Goal: Task Accomplishment & Management: Complete application form

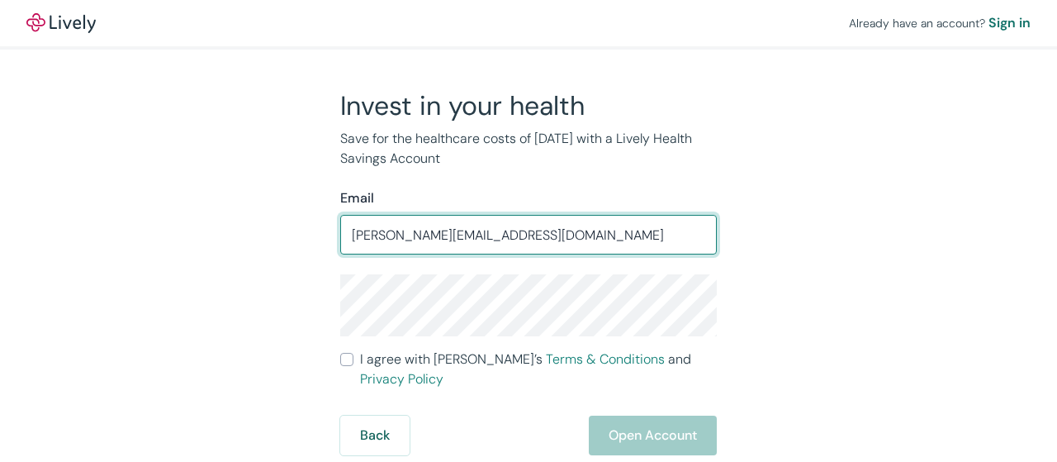
type input "[PERSON_NAME][EMAIL_ADDRESS][DOMAIN_NAME]"
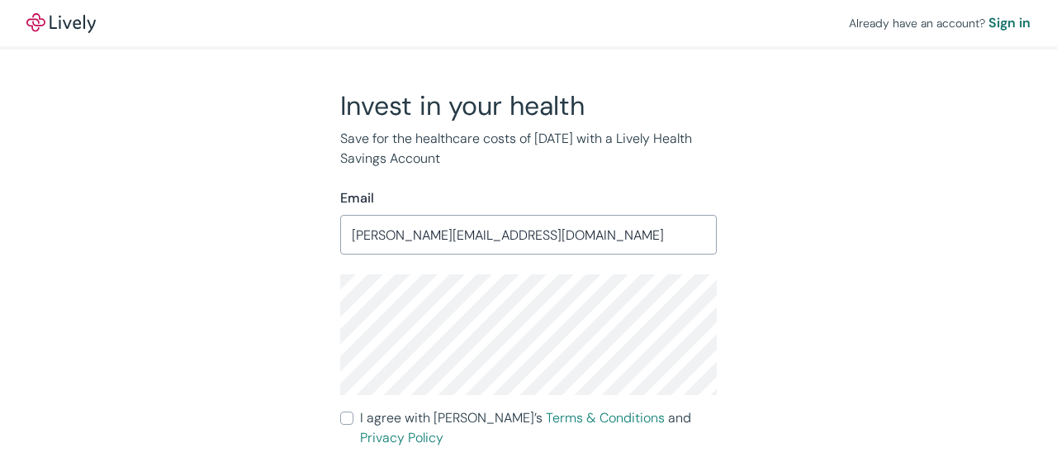
click at [348, 419] on input "I agree with Lively’s Terms & Conditions and Privacy Policy" at bounding box center [346, 417] width 13 height 13
checkbox input "true"
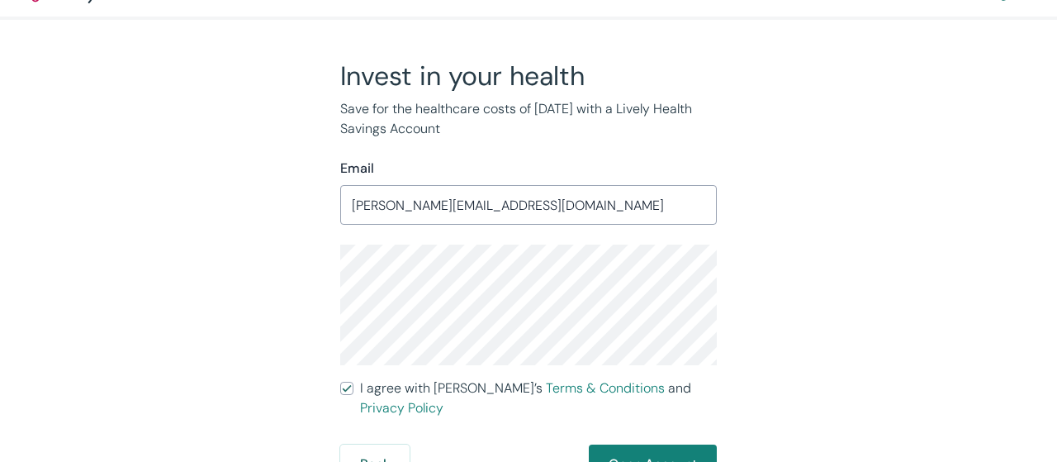
scroll to position [31, 0]
click at [653, 443] on button "Open Account" at bounding box center [653, 463] width 128 height 40
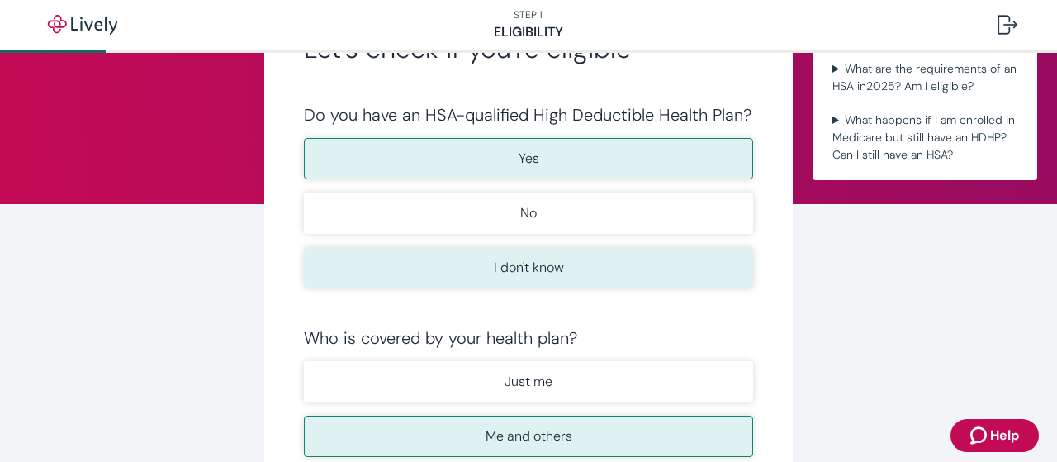
scroll to position [102, 0]
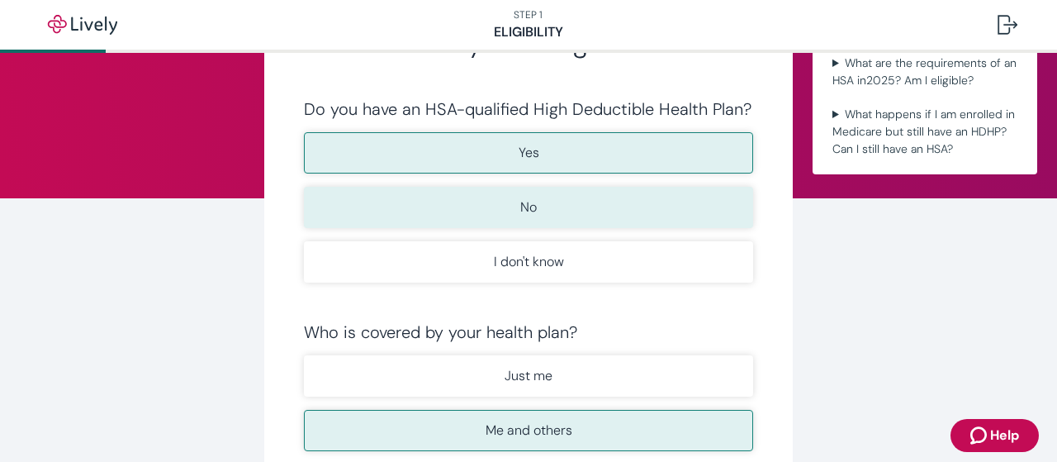
click at [561, 213] on button "No" at bounding box center [528, 207] width 449 height 41
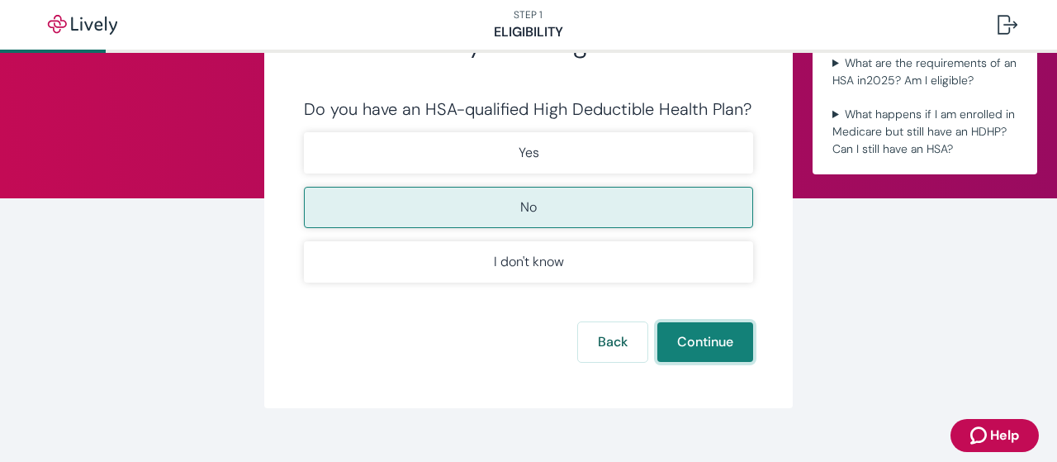
click at [723, 332] on button "Continue" at bounding box center [706, 342] width 96 height 40
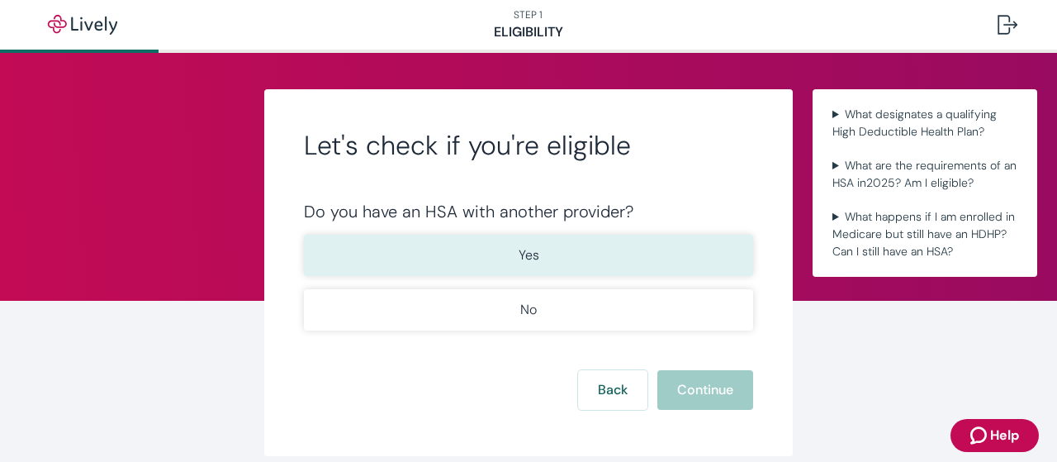
click at [554, 258] on button "Yes" at bounding box center [528, 255] width 449 height 41
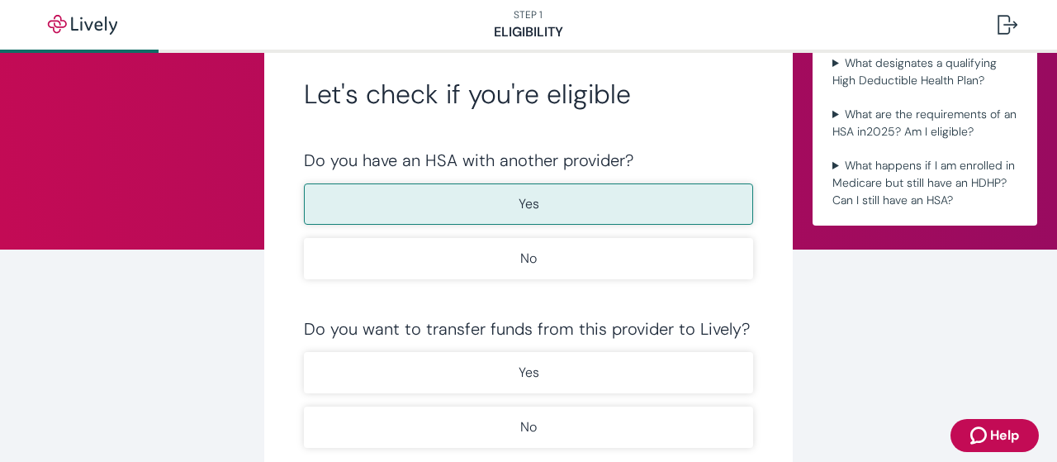
scroll to position [205, 0]
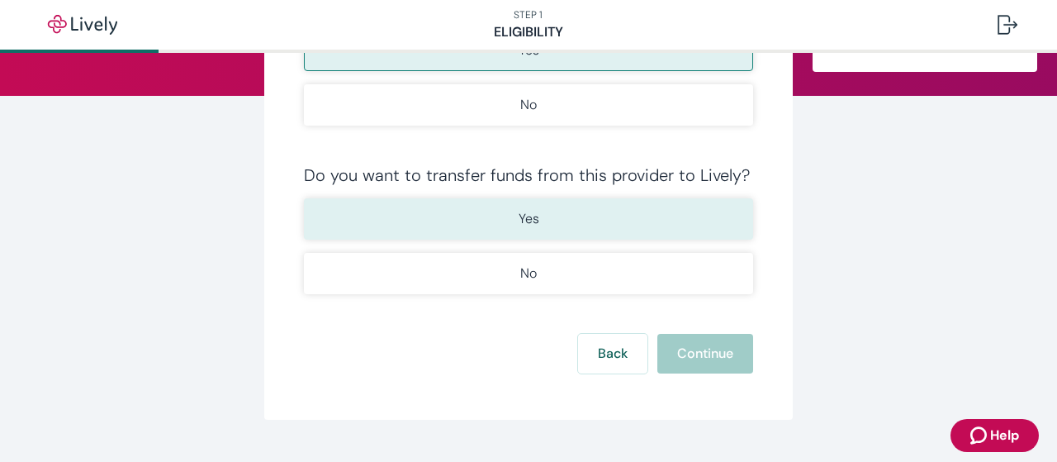
click at [549, 225] on button "Yes" at bounding box center [528, 218] width 449 height 41
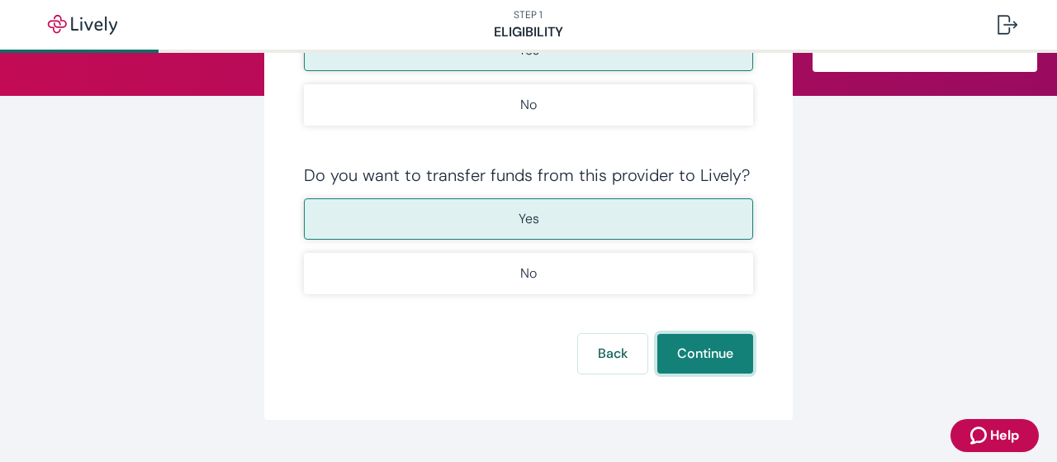
click at [705, 346] on button "Continue" at bounding box center [706, 354] width 96 height 40
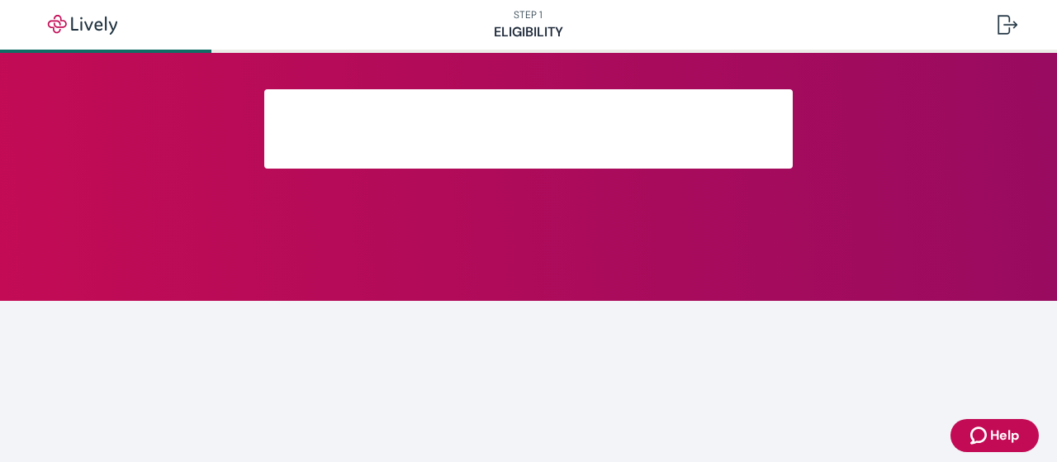
scroll to position [421, 0]
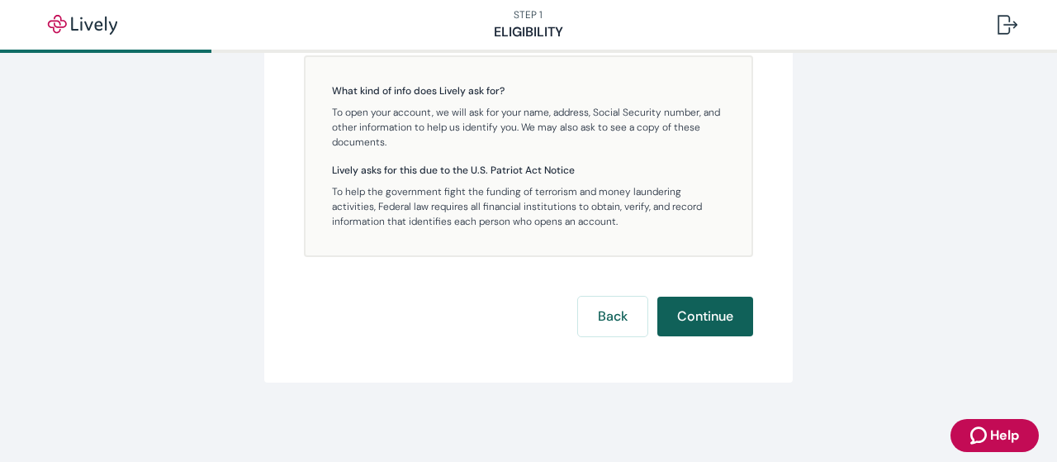
click at [690, 317] on button "Continue" at bounding box center [706, 317] width 96 height 40
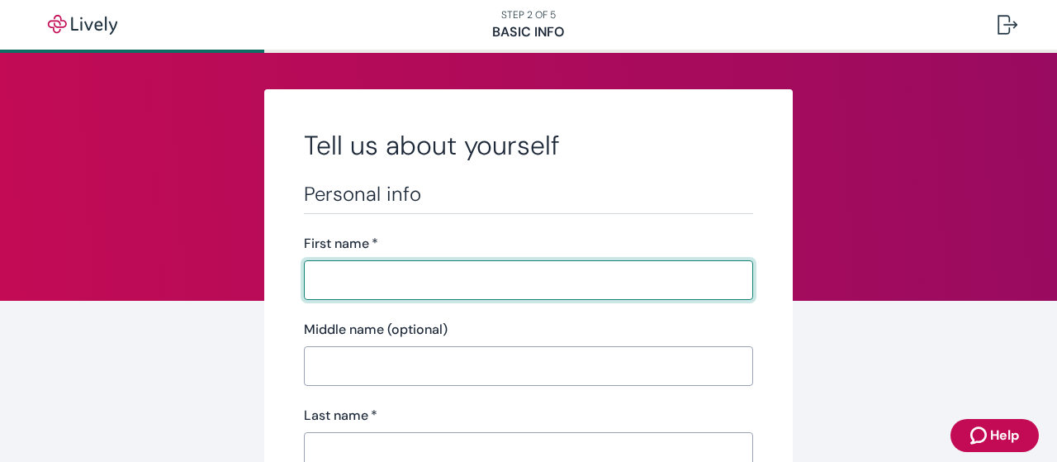
click at [498, 292] on input "First name   *" at bounding box center [528, 280] width 449 height 33
type input "Brian"
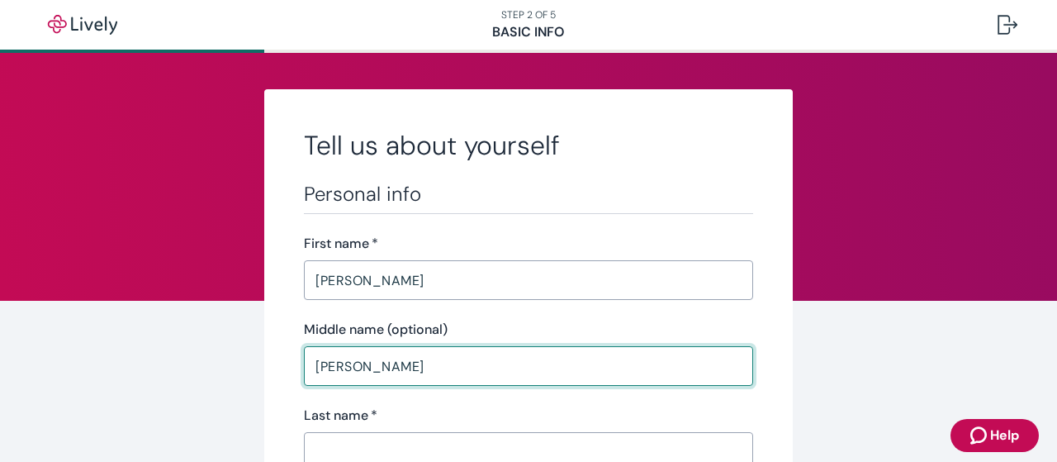
type input "Daniel"
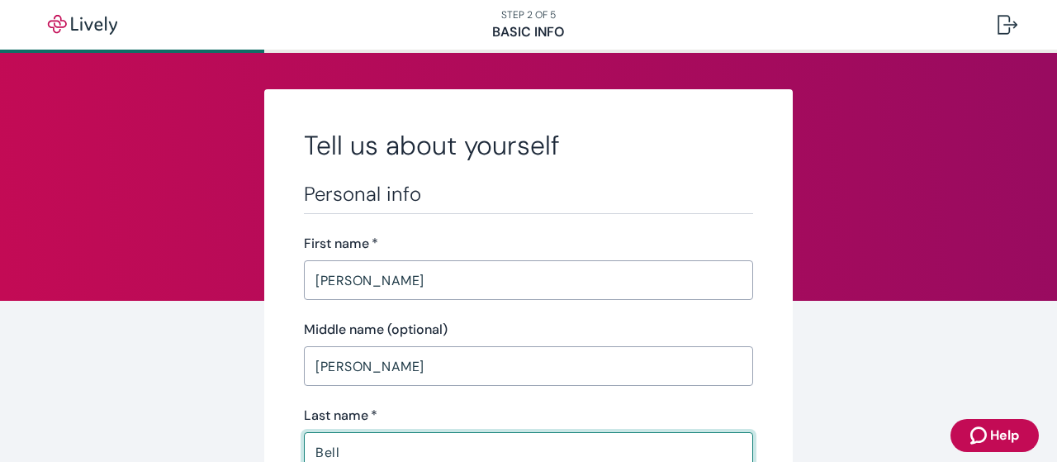
type input "Bell"
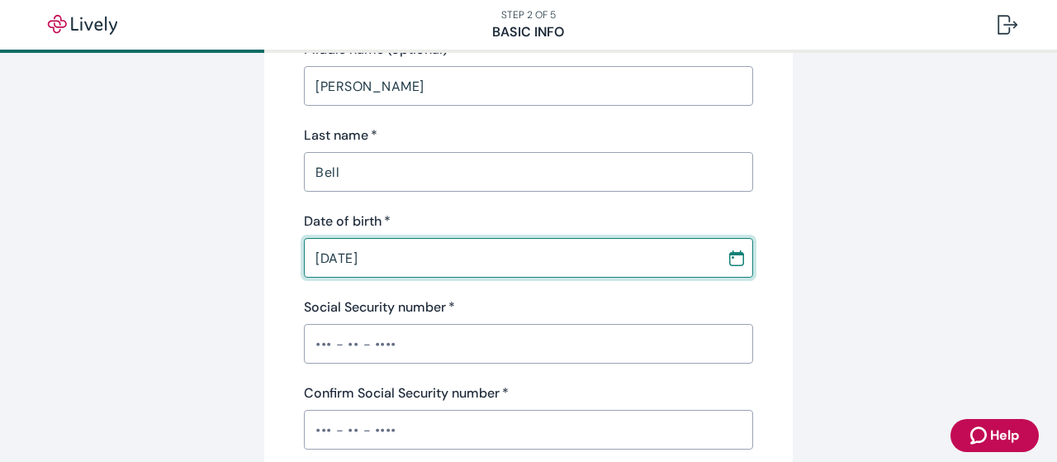
type input "08 / 16 / 1973"
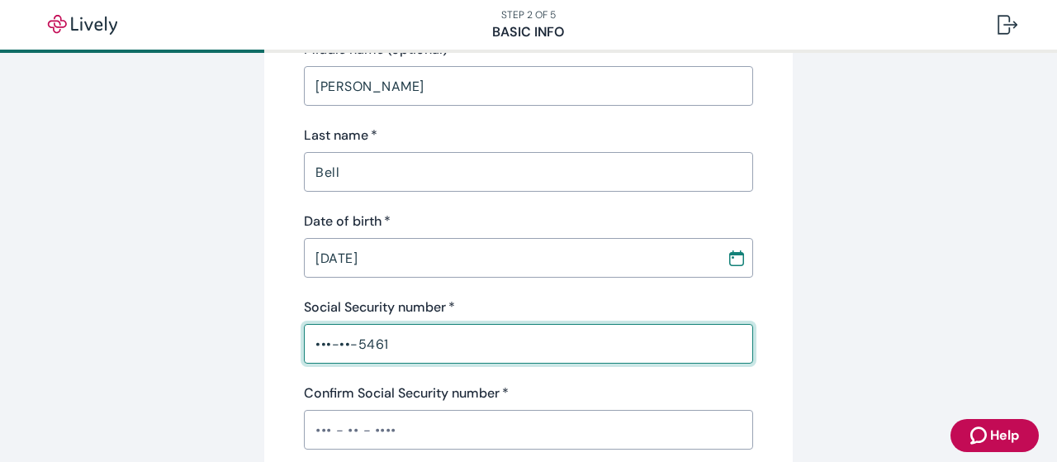
type input "•••-••-5461"
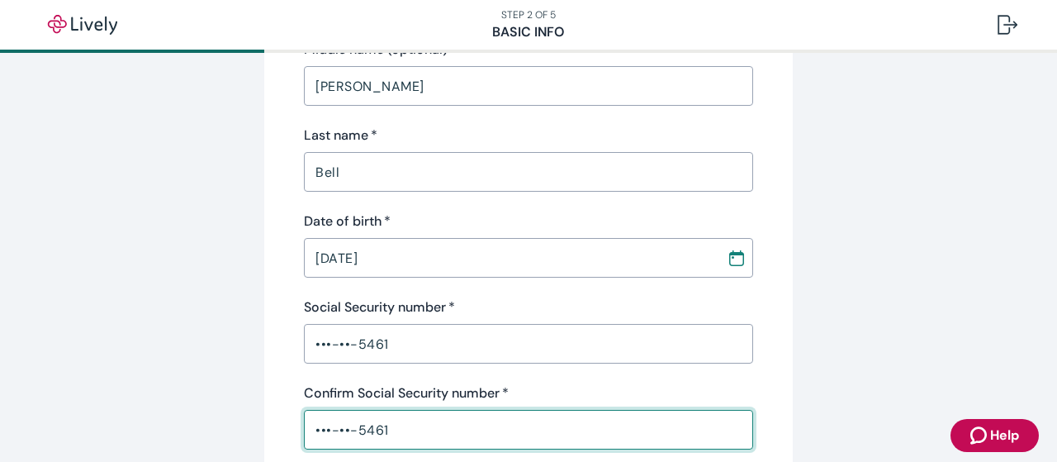
type input "•••-••-5461"
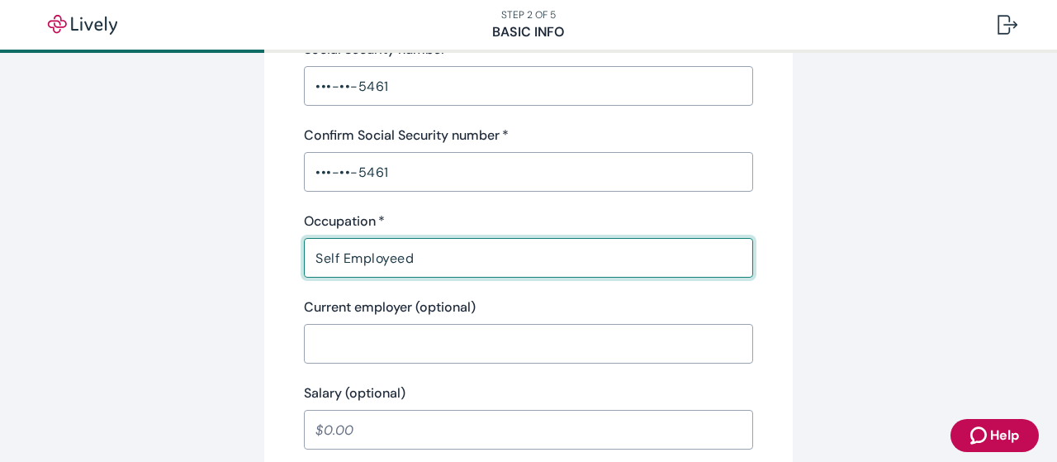
type input "Self Employeed"
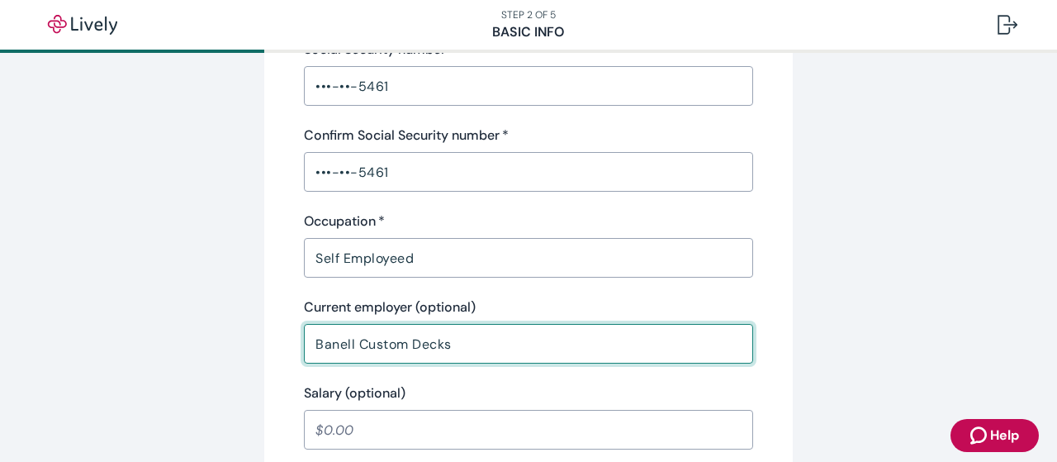
type input "Banell Custom Decks"
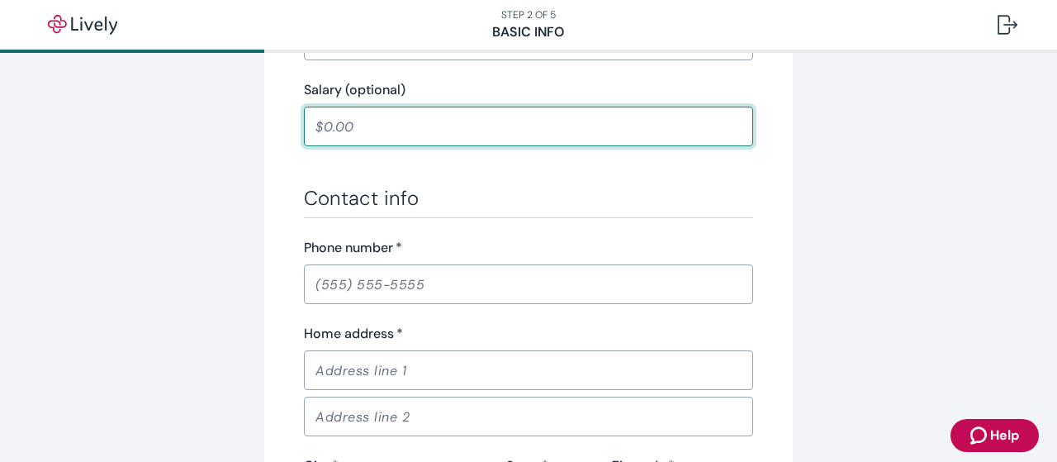
scroll to position [845, 0]
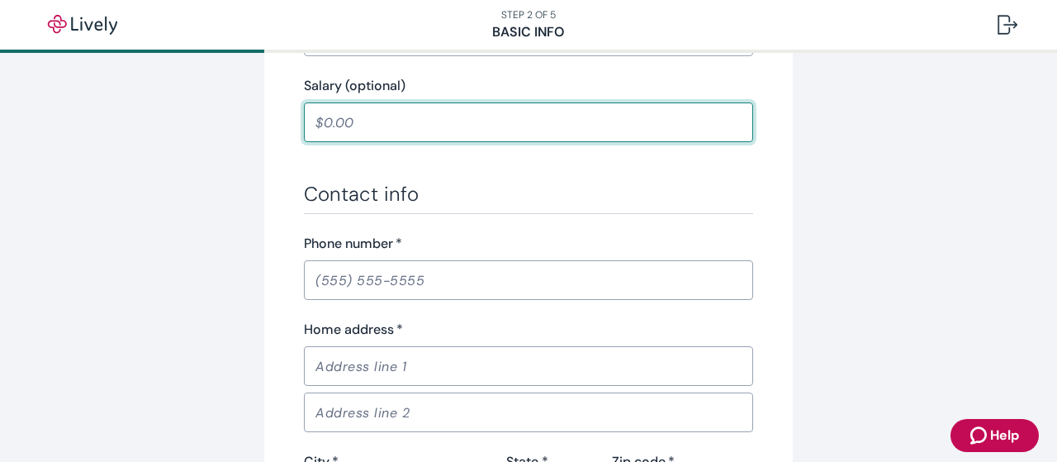
click at [463, 280] on input "Phone number   *" at bounding box center [528, 280] width 449 height 33
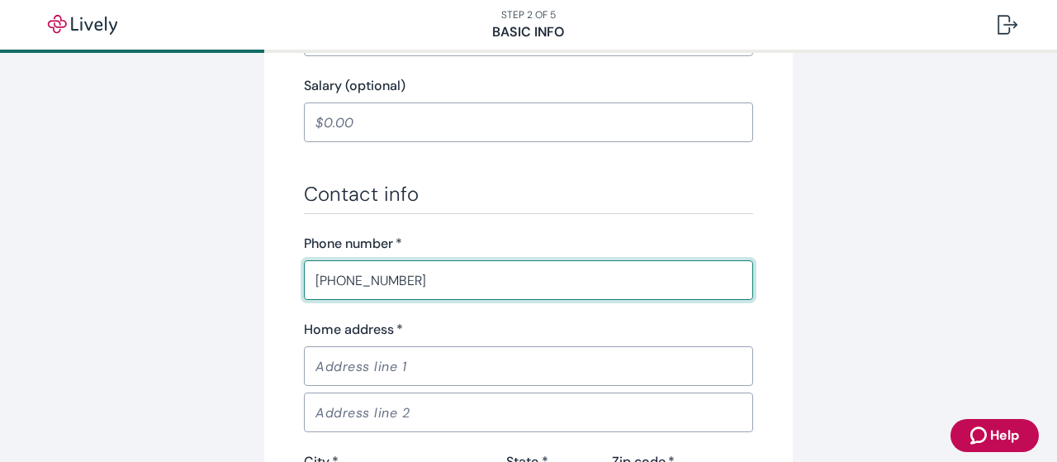
type input "(303) 903-0107"
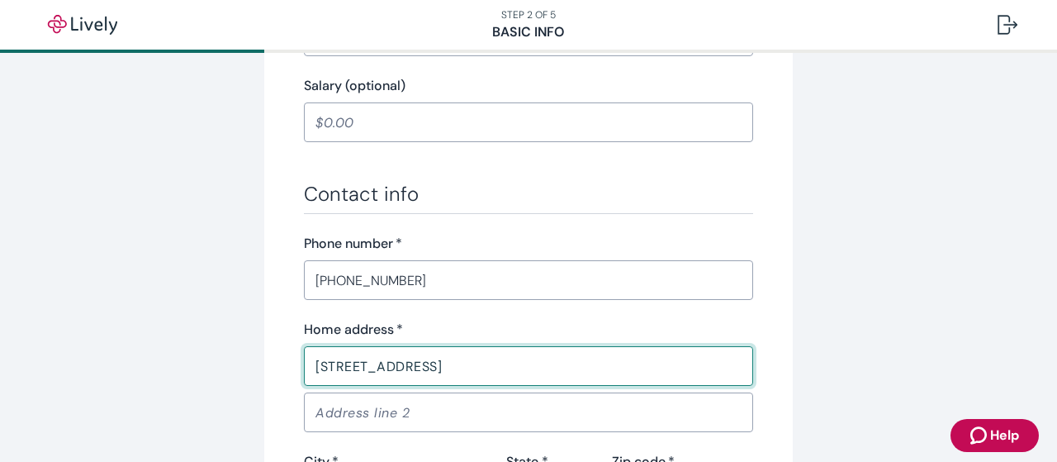
type input "2504 Saddleback Ct"
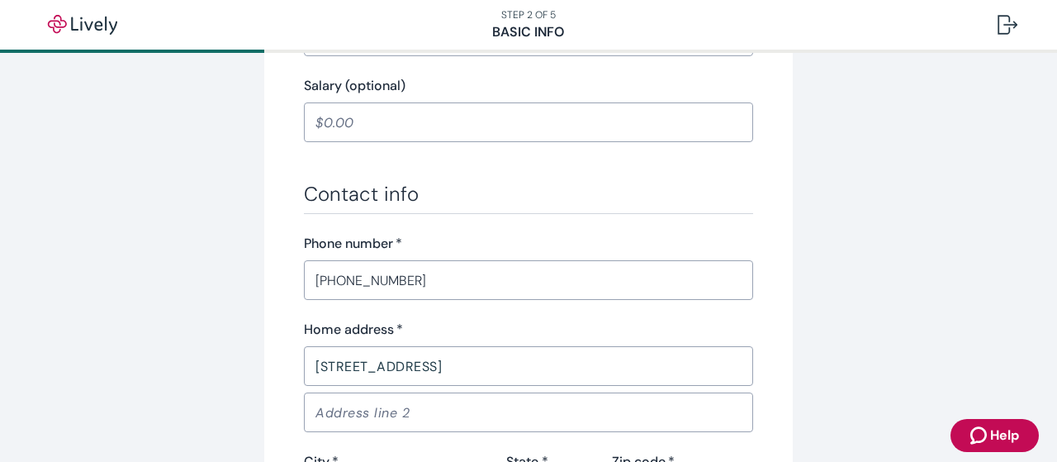
scroll to position [1086, 0]
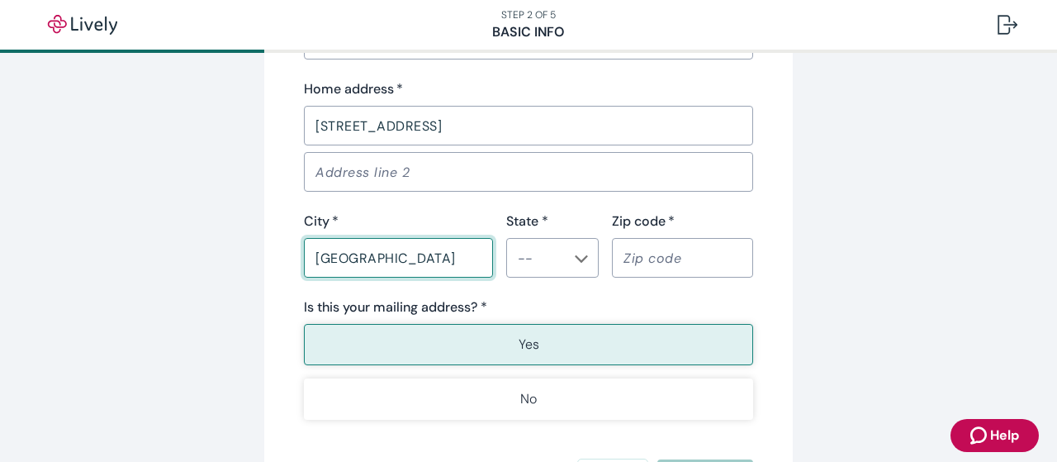
type input "Castle Rock"
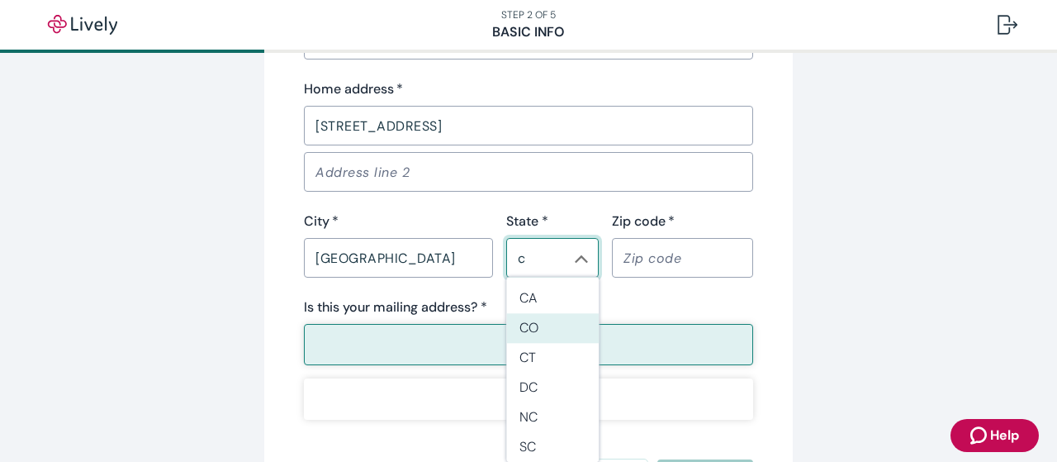
type input "c"
type input "Brian"
type input "2504 Saddbleback Ct"
type input "80104"
type input "CO"
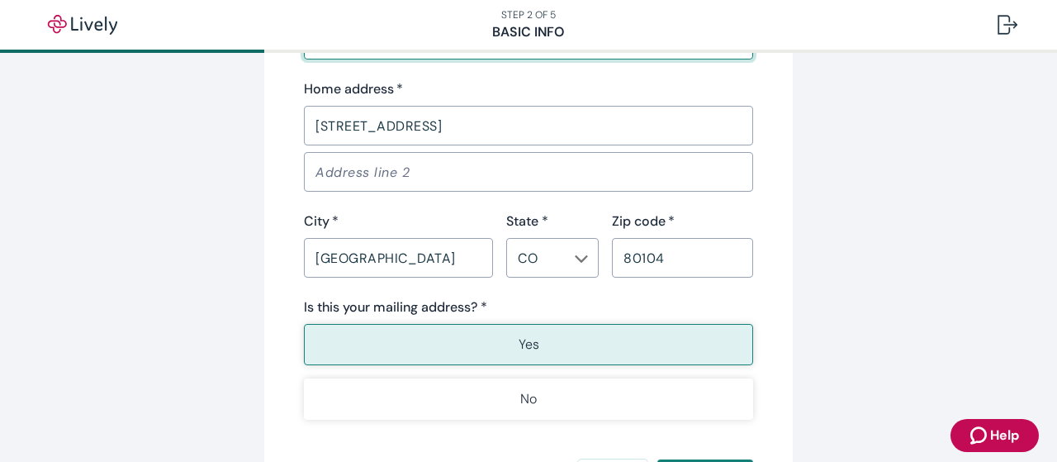
scroll to position [867, 0]
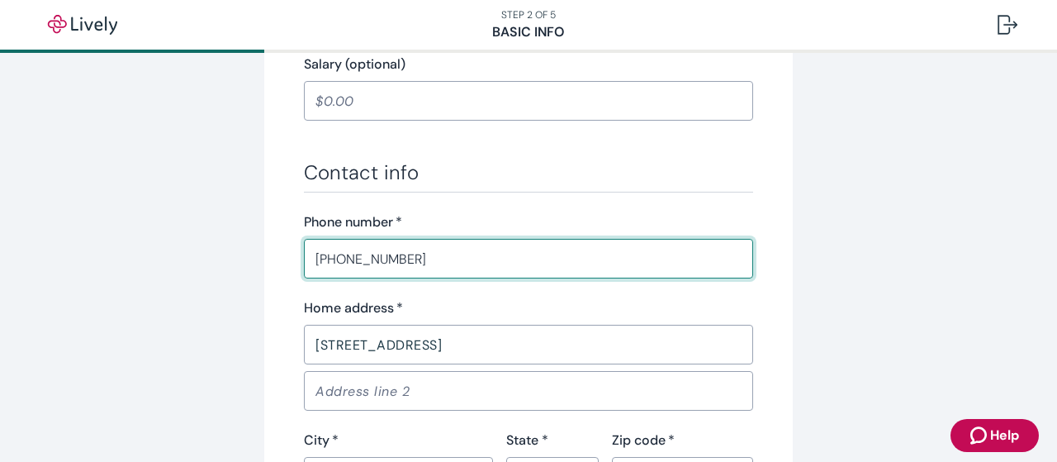
type input "(303) 903-0107"
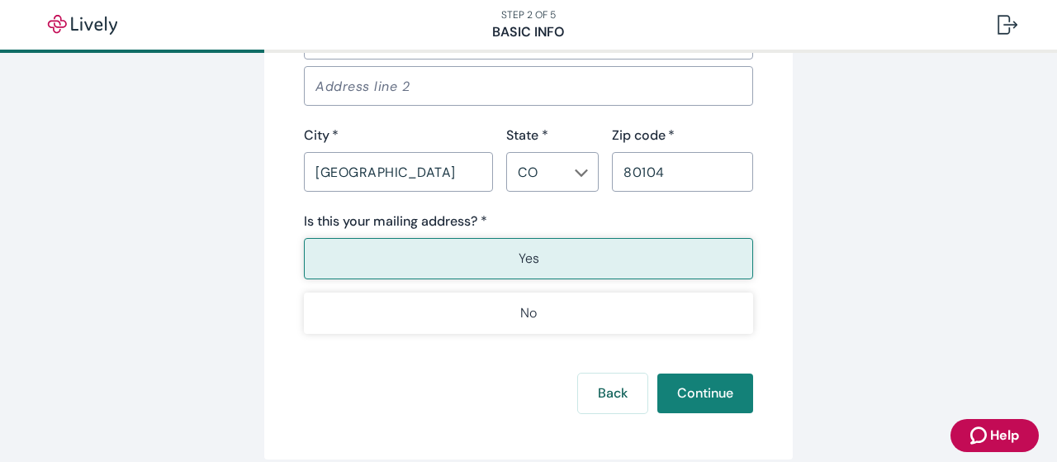
scroll to position [1174, 0]
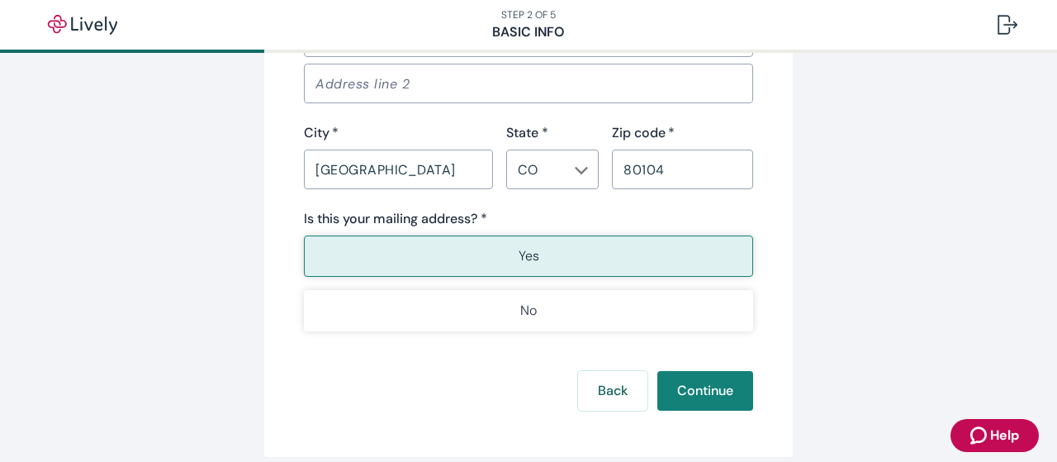
click at [516, 252] on button "Yes" at bounding box center [528, 255] width 449 height 41
click at [690, 384] on button "Continue" at bounding box center [706, 391] width 96 height 40
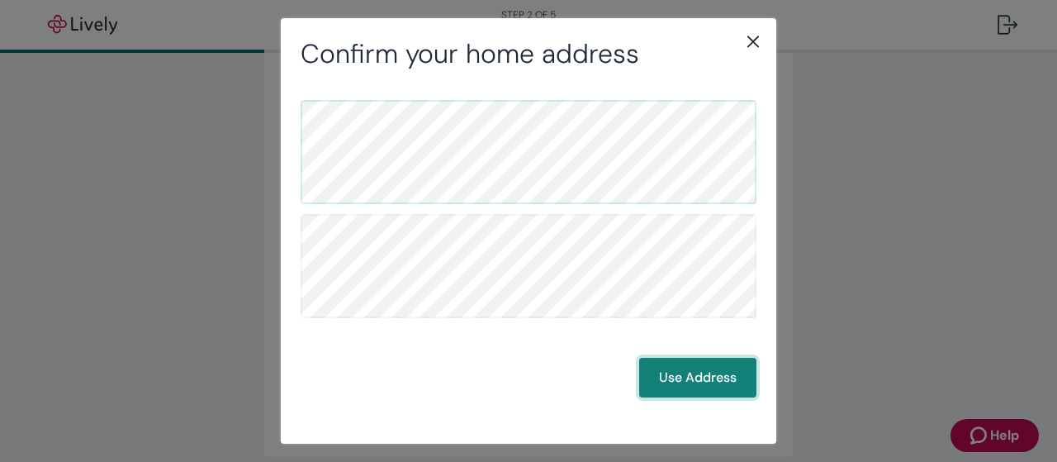
click at [677, 376] on button "Use Address" at bounding box center [697, 378] width 117 height 40
click at [708, 384] on button "Use Address" at bounding box center [697, 378] width 117 height 40
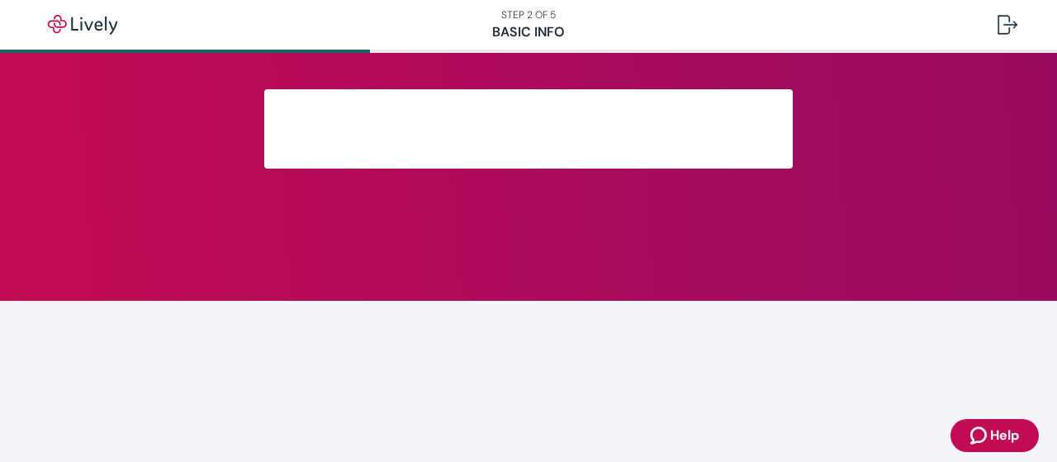
scroll to position [474, 0]
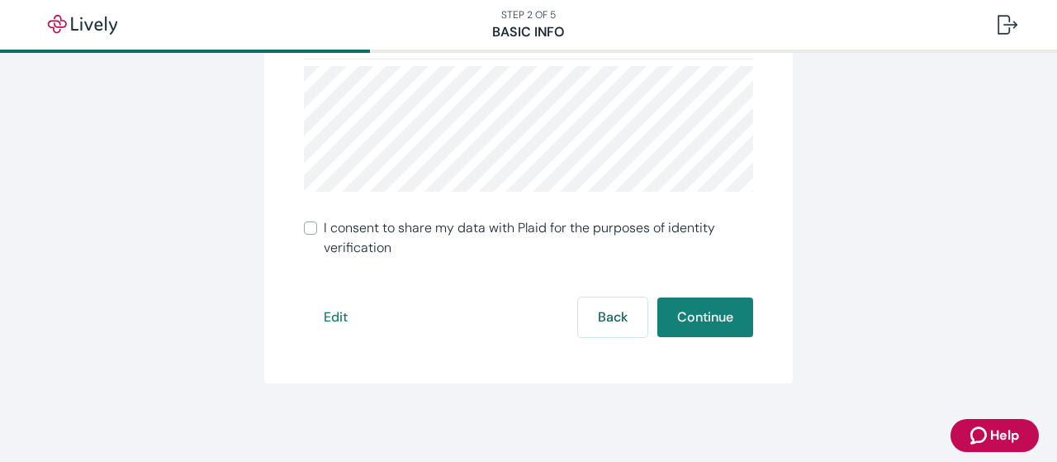
click at [311, 227] on input "I consent to share my data with Plaid for the purposes of identity verification" at bounding box center [310, 227] width 13 height 13
checkbox input "true"
click at [677, 324] on button "Continue" at bounding box center [706, 317] width 96 height 40
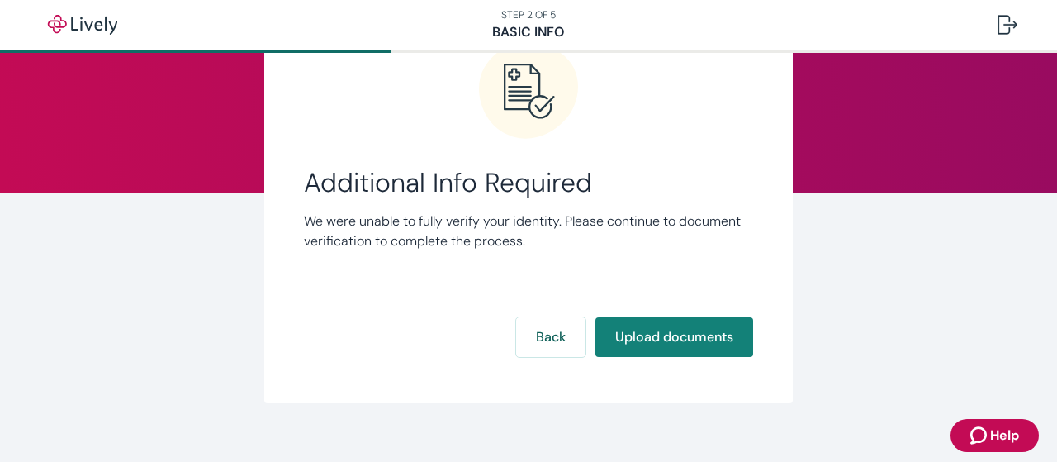
scroll to position [128, 0]
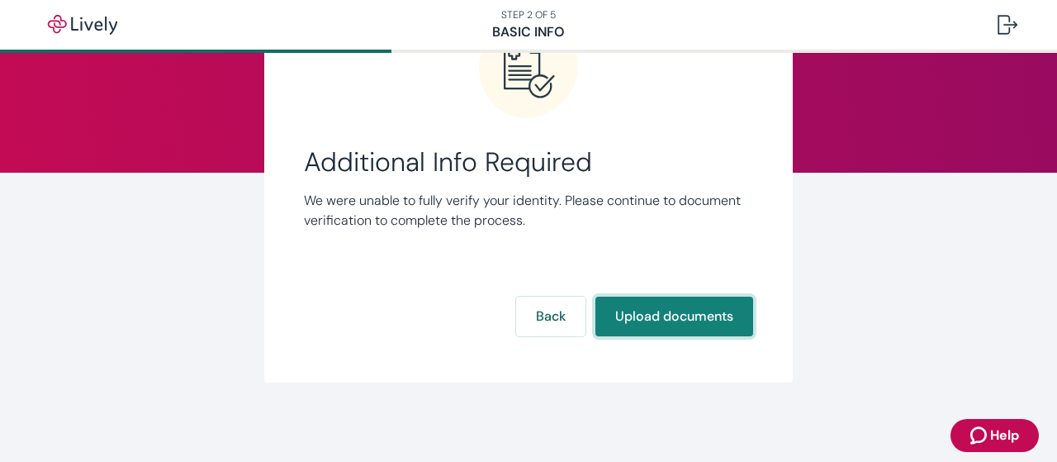
click at [657, 316] on button "Upload documents" at bounding box center [675, 317] width 158 height 40
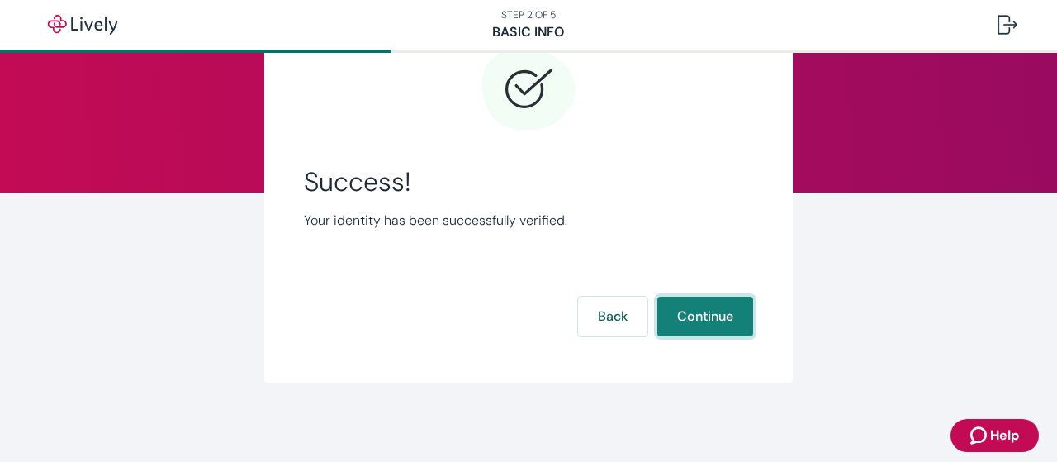
click at [691, 321] on button "Continue" at bounding box center [706, 317] width 96 height 40
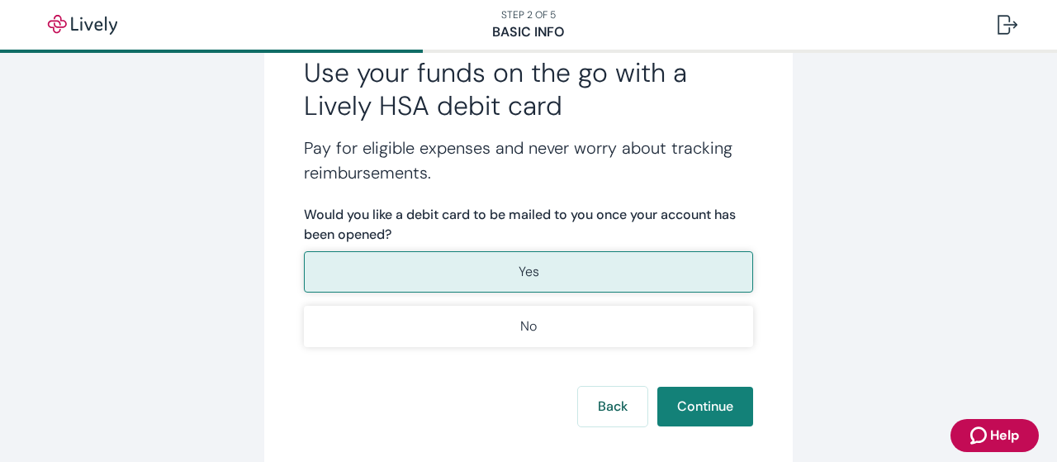
scroll to position [307, 0]
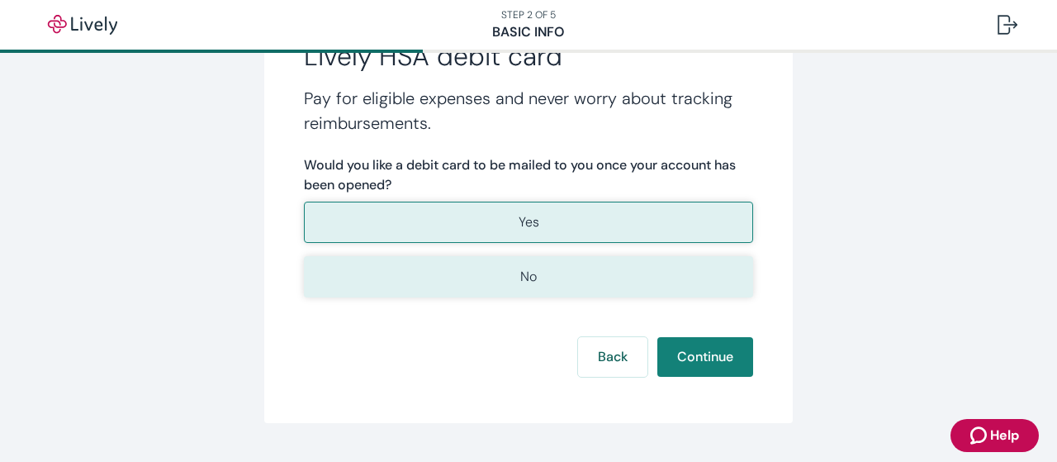
click at [554, 290] on button "No" at bounding box center [528, 276] width 449 height 41
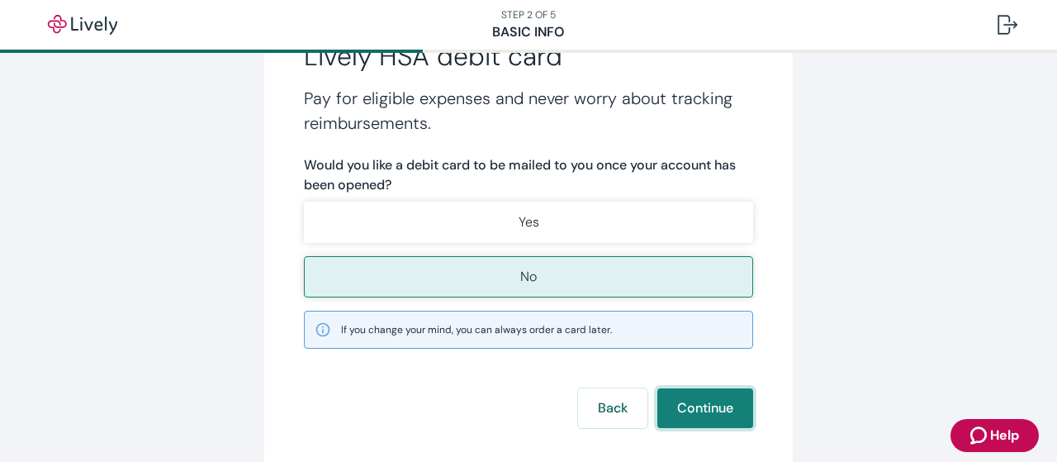
click at [691, 405] on button "Continue" at bounding box center [706, 408] width 96 height 40
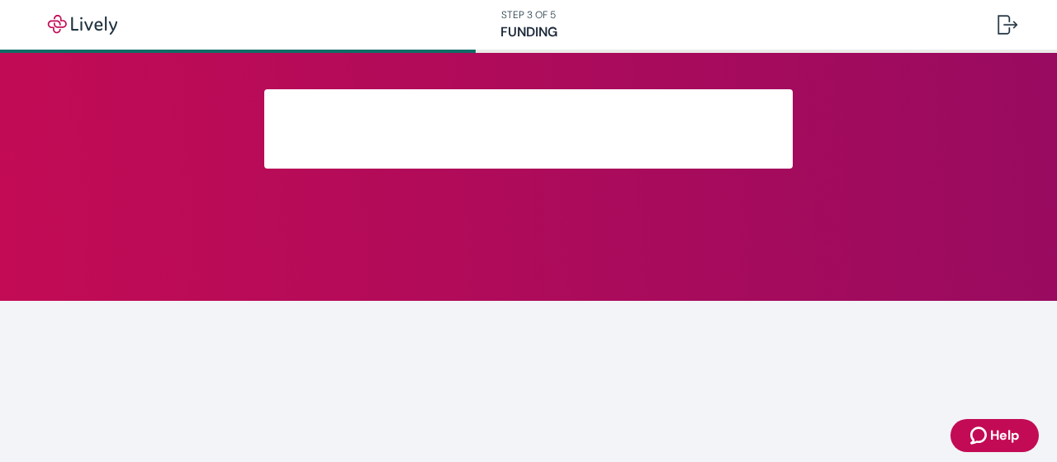
scroll to position [240, 0]
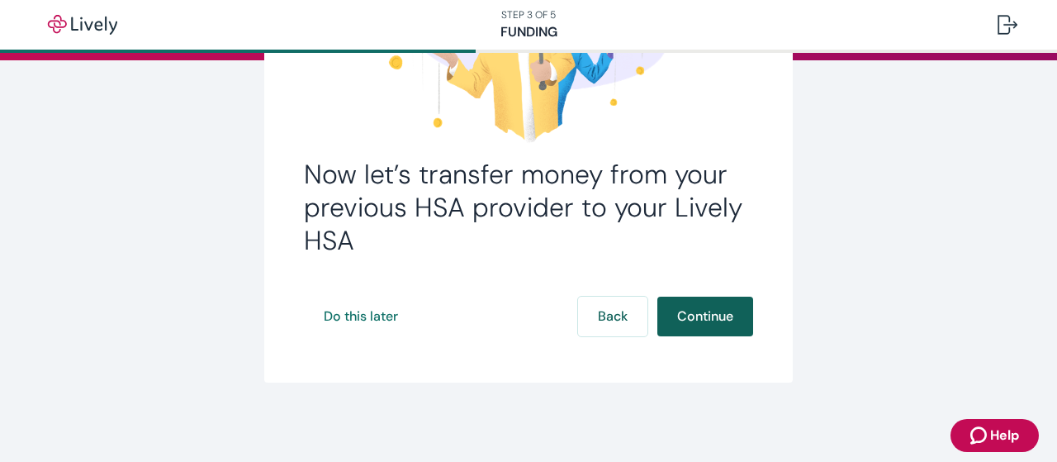
click at [730, 322] on button "Continue" at bounding box center [706, 317] width 96 height 40
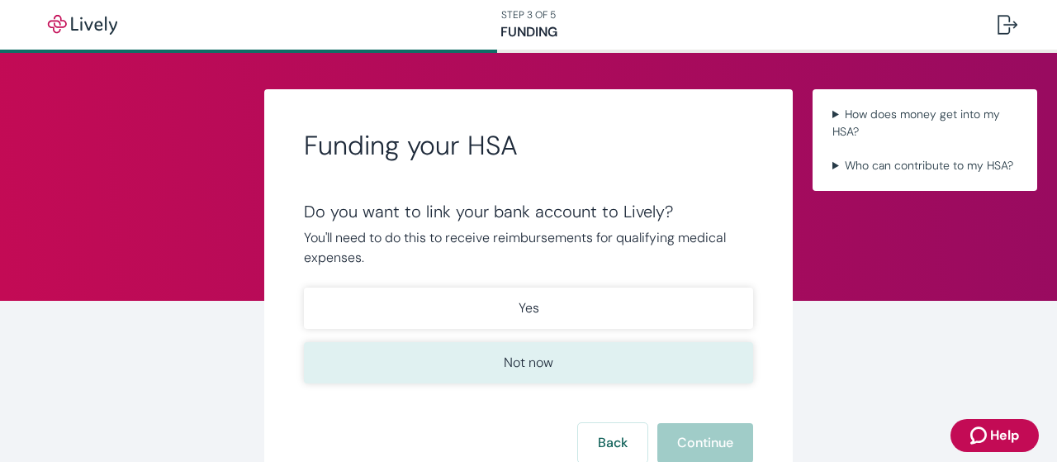
click at [570, 368] on button "Not now" at bounding box center [528, 362] width 449 height 41
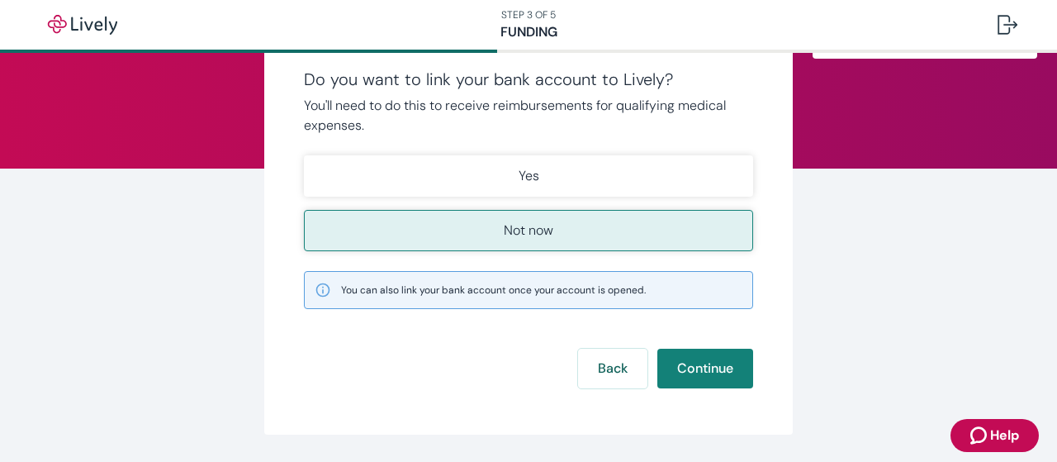
scroll to position [182, 0]
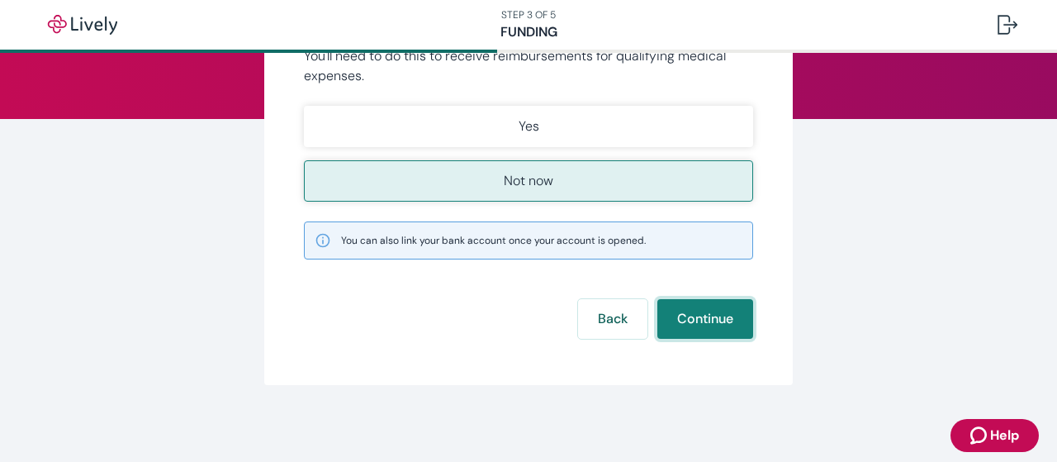
click at [713, 322] on button "Continue" at bounding box center [706, 319] width 96 height 40
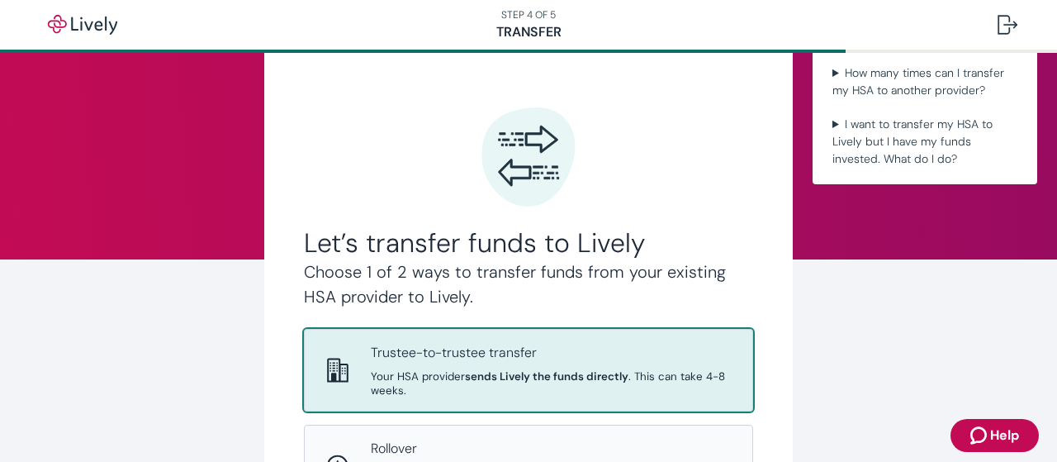
scroll to position [102, 0]
